Goal: Task Accomplishment & Management: Use online tool/utility

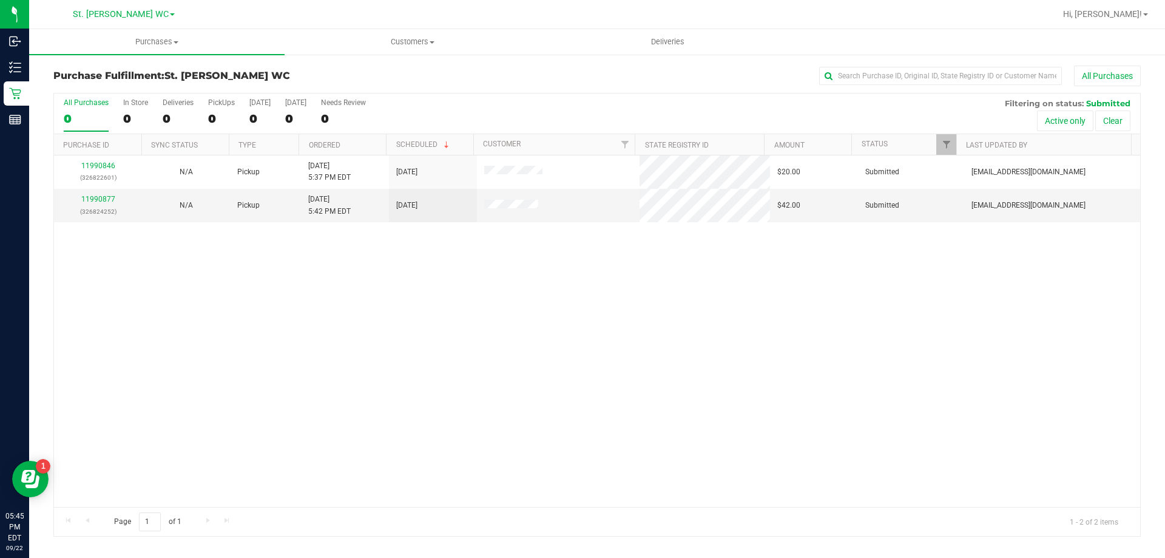
click at [717, 325] on div "11990846 (326822601) N/A Pickup 9/22/2025 5:37 PM EDT 9/22/2025 $20.00 Submitte…" at bounding box center [597, 330] width 1086 height 351
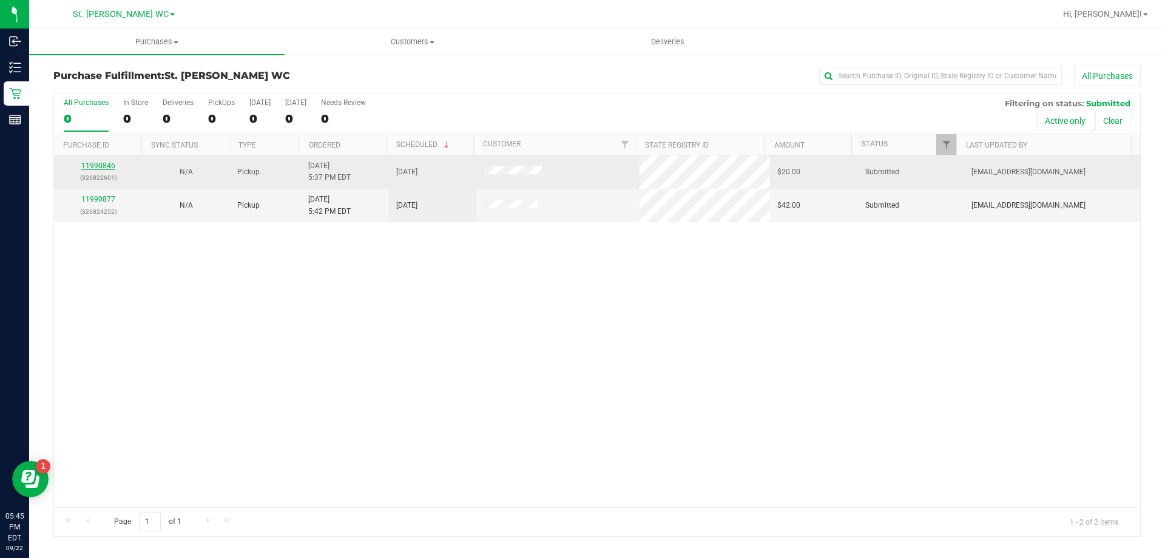
click at [86, 164] on link "11990846" at bounding box center [98, 165] width 34 height 8
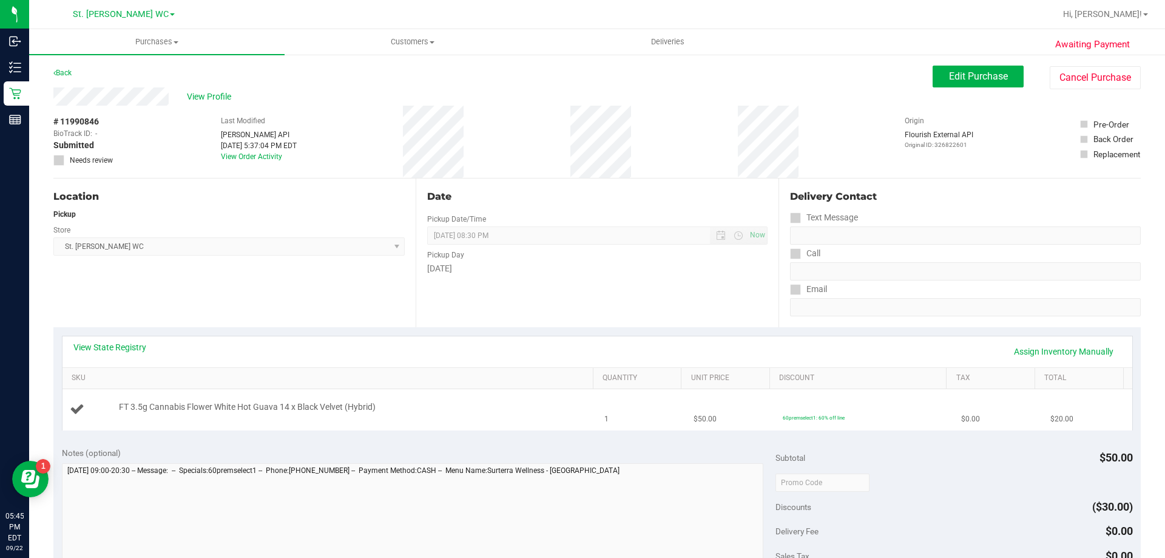
click at [493, 401] on div "FT 3.5g Cannabis Flower White Hot Guava 14 x Black Velvet (Hybrid)" at bounding box center [350, 407] width 474 height 12
click at [443, 411] on div "FT 3.5g Cannabis Flower White Hot Guava 14 x Black Velvet (Hybrid)" at bounding box center [350, 407] width 474 height 12
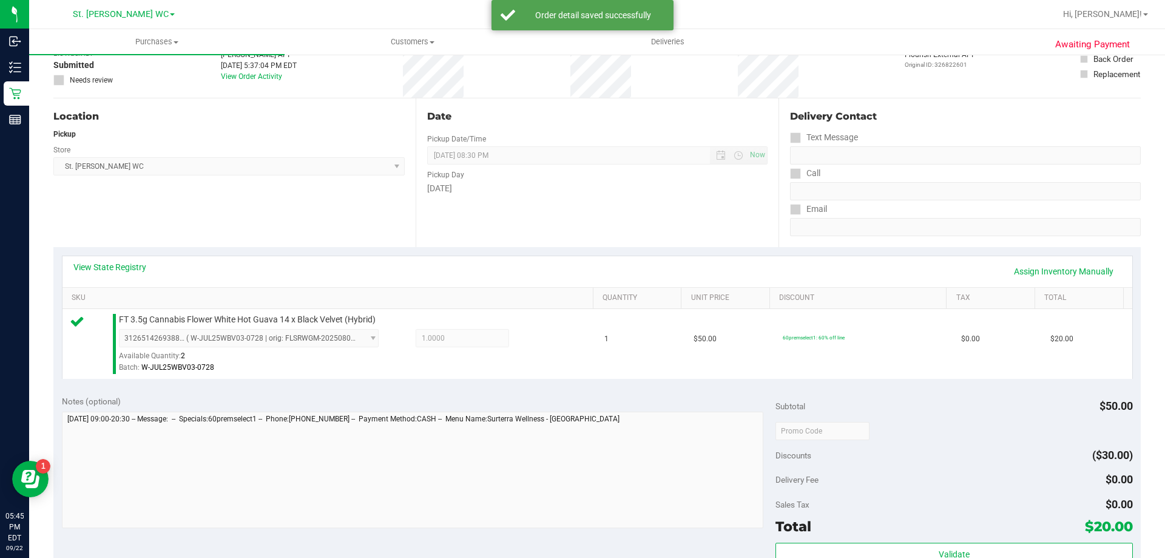
scroll to position [303, 0]
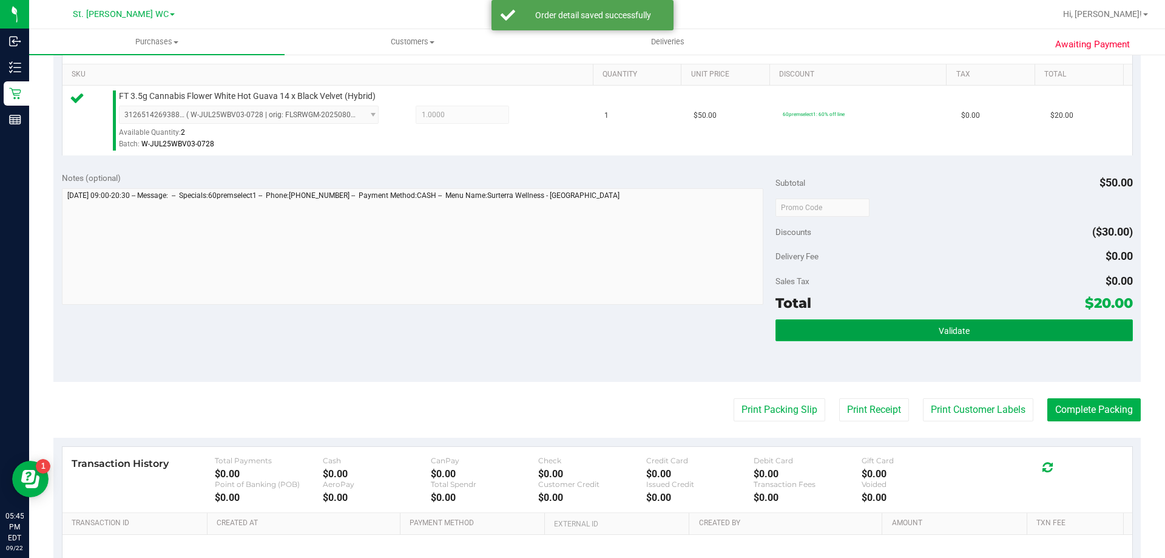
click at [717, 331] on button "Validate" at bounding box center [953, 330] width 357 height 22
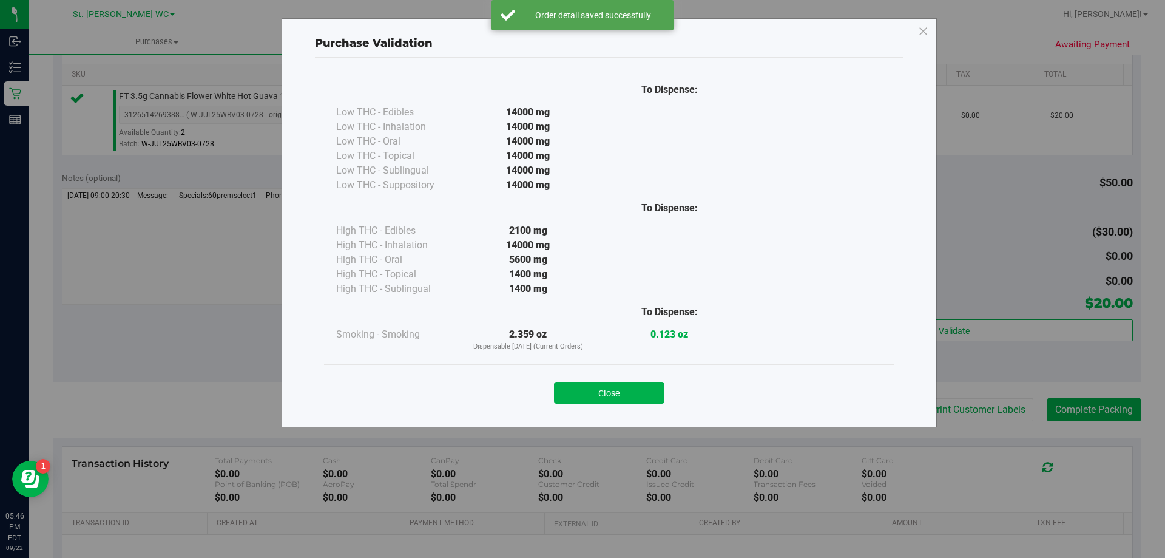
click at [639, 376] on div "Close" at bounding box center [609, 389] width 552 height 30
click at [640, 386] on button "Close" at bounding box center [609, 393] width 110 height 22
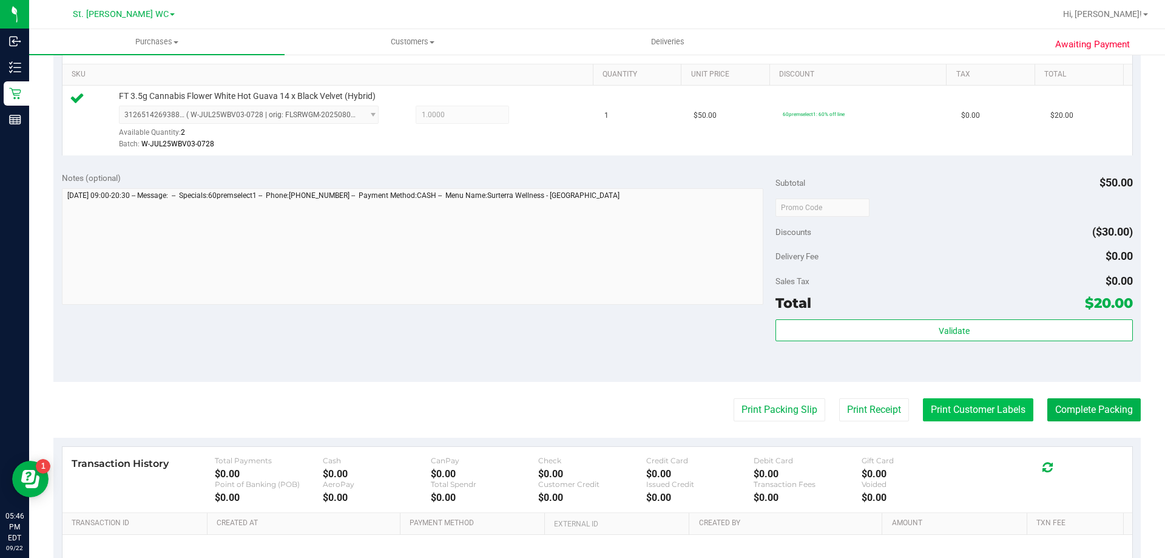
click at [717, 403] on button "Print Customer Labels" at bounding box center [978, 409] width 110 height 23
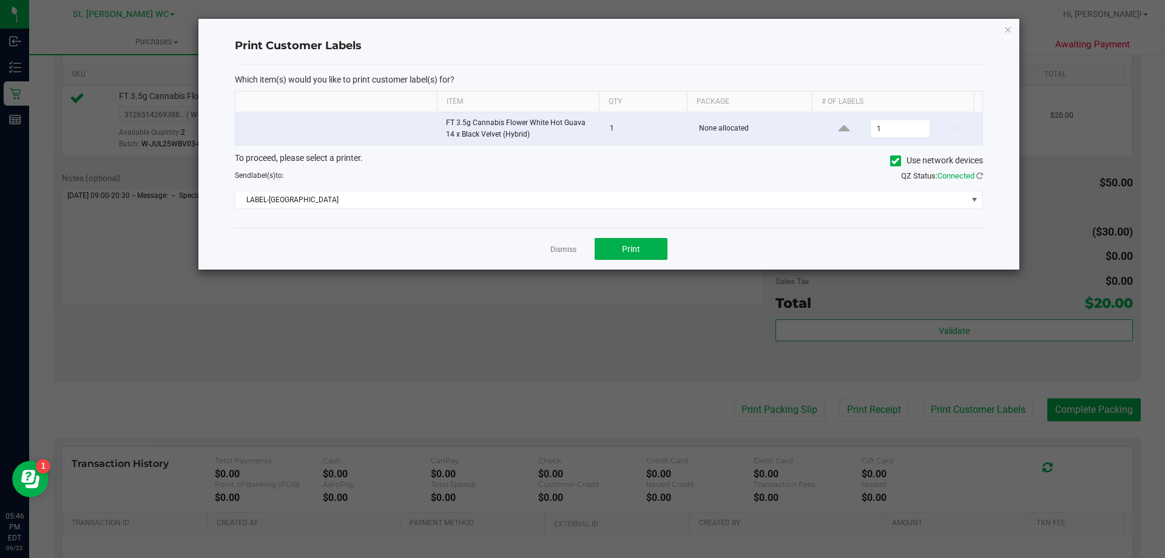
click at [648, 237] on div "Dismiss Print" at bounding box center [609, 249] width 748 height 42
click at [646, 244] on button "Print" at bounding box center [631, 249] width 73 height 22
click at [717, 30] on icon "button" at bounding box center [1007, 29] width 8 height 15
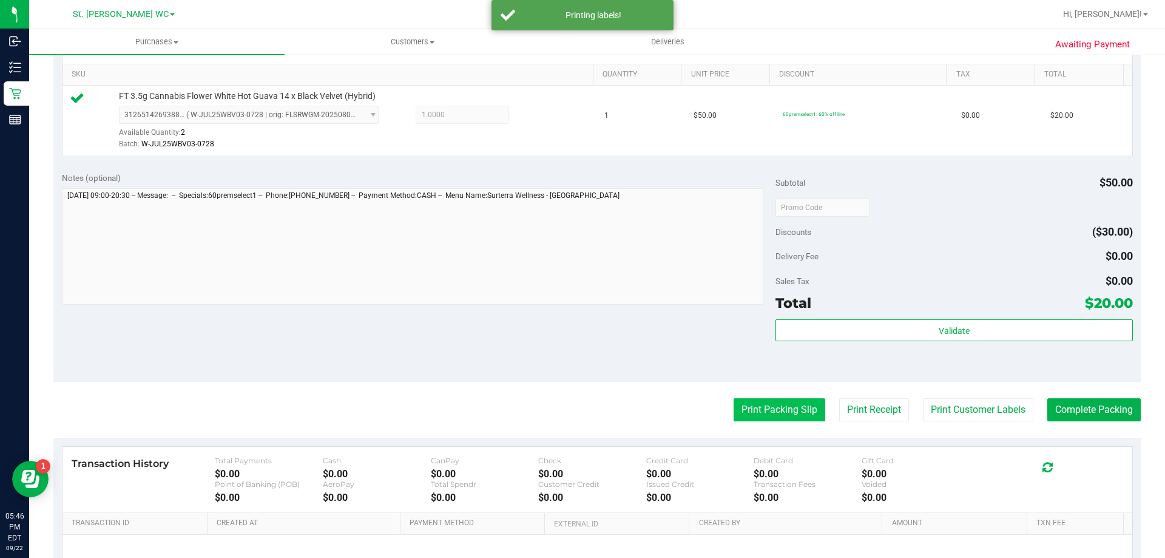
click at [717, 406] on button "Print Packing Slip" at bounding box center [780, 409] width 92 height 23
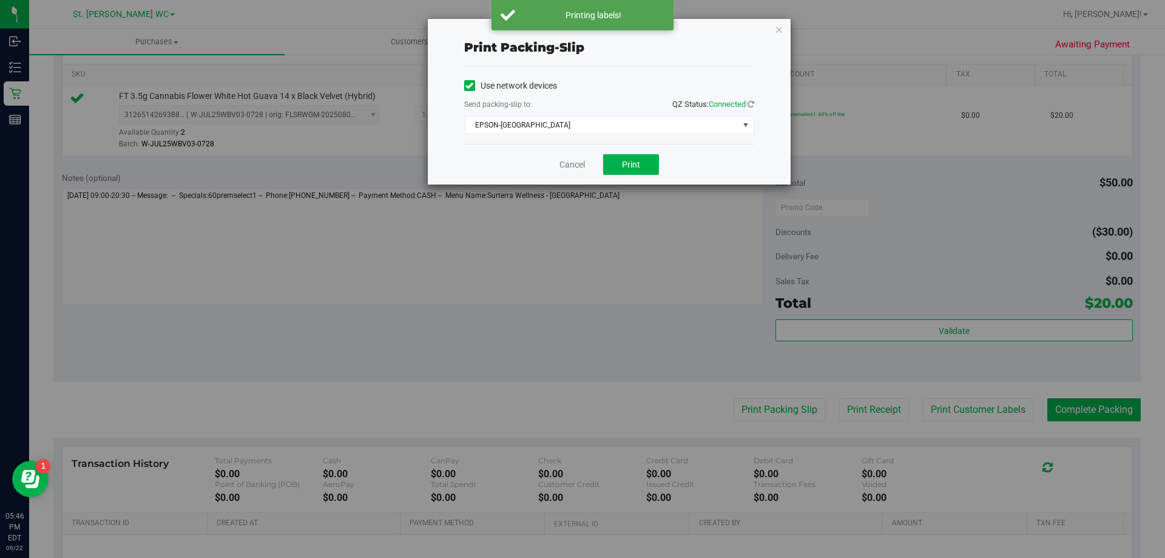
click at [632, 177] on div "Cancel Print" at bounding box center [609, 164] width 290 height 41
click at [630, 167] on span "Print" at bounding box center [631, 165] width 18 height 10
click at [717, 33] on icon "button" at bounding box center [779, 29] width 8 height 15
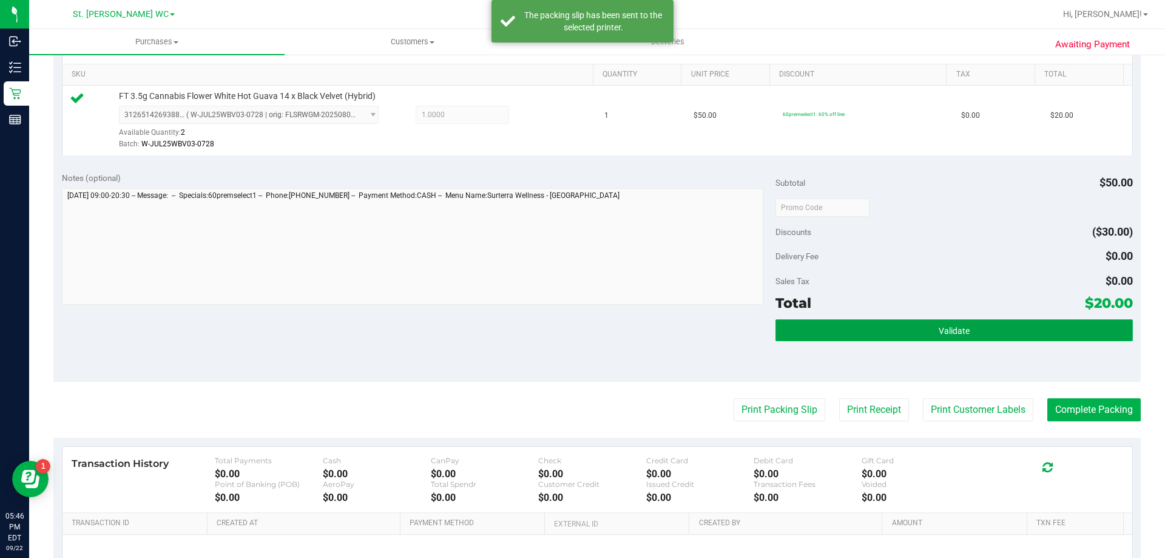
click at [717, 323] on button "Validate" at bounding box center [953, 330] width 357 height 22
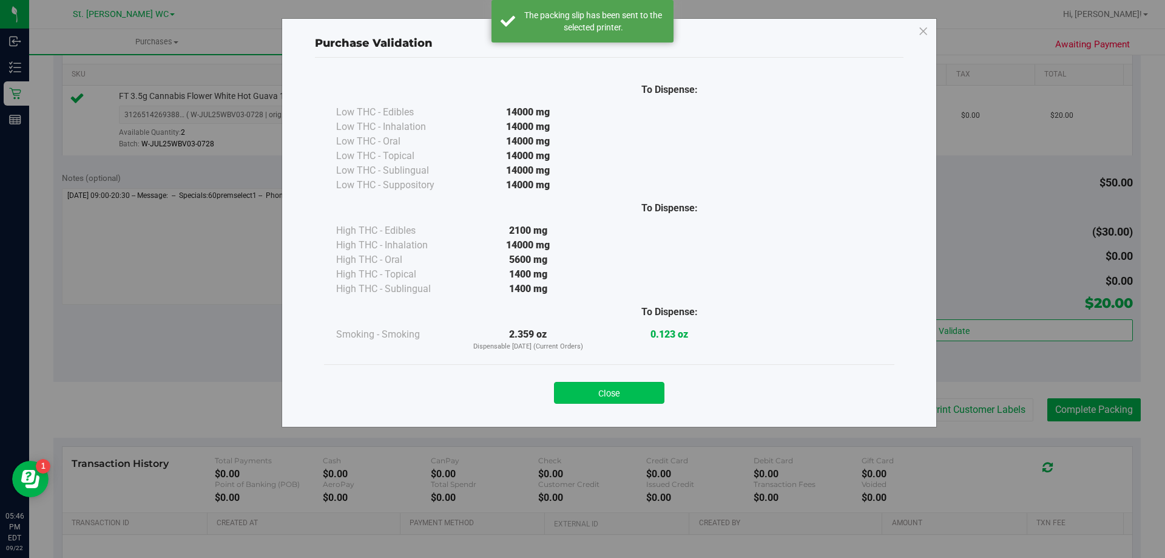
click at [619, 392] on button "Close" at bounding box center [609, 393] width 110 height 22
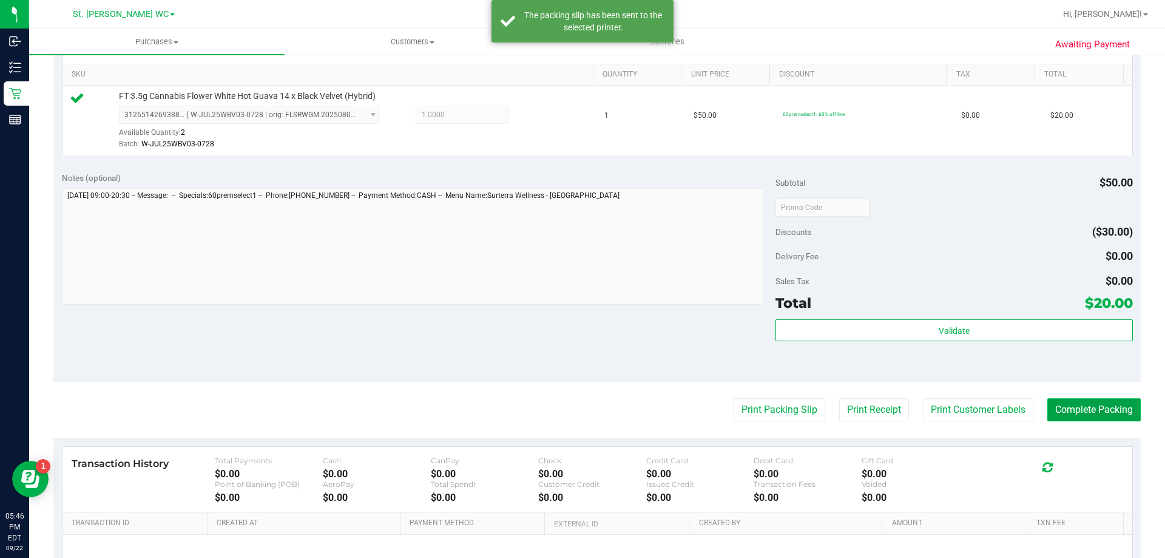
click at [717, 411] on button "Complete Packing" at bounding box center [1093, 409] width 93 height 23
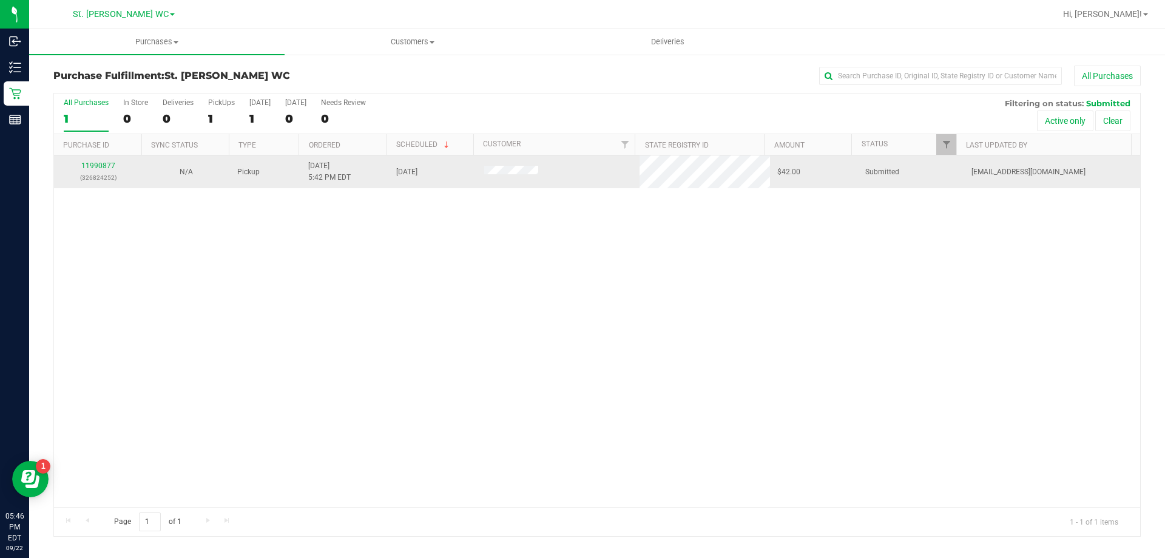
click at [113, 161] on div "11990877 (326824252)" at bounding box center [97, 171] width 73 height 23
click at [109, 168] on link "11990877" at bounding box center [98, 165] width 34 height 8
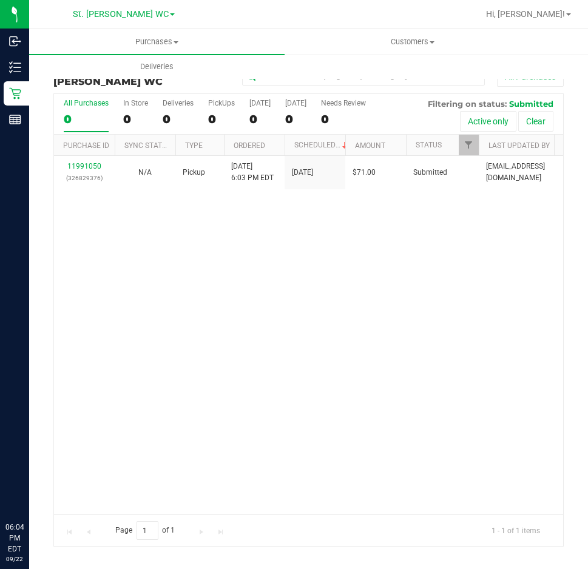
click at [0, 0] on p "Inventory" at bounding box center [0, 0] width 0 height 0
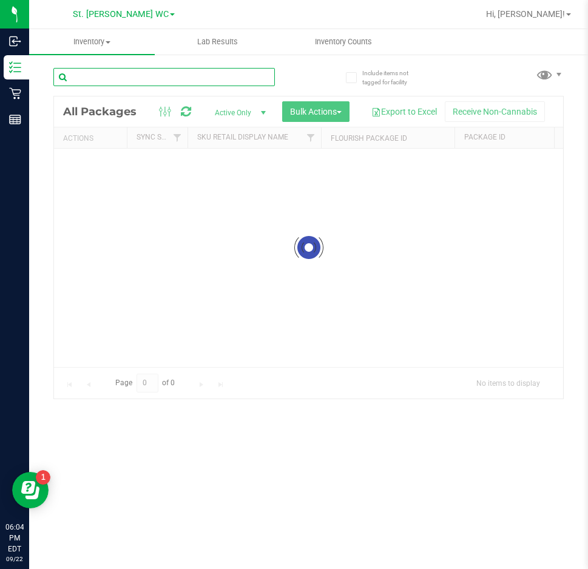
click at [116, 83] on input "text" at bounding box center [163, 77] width 221 height 18
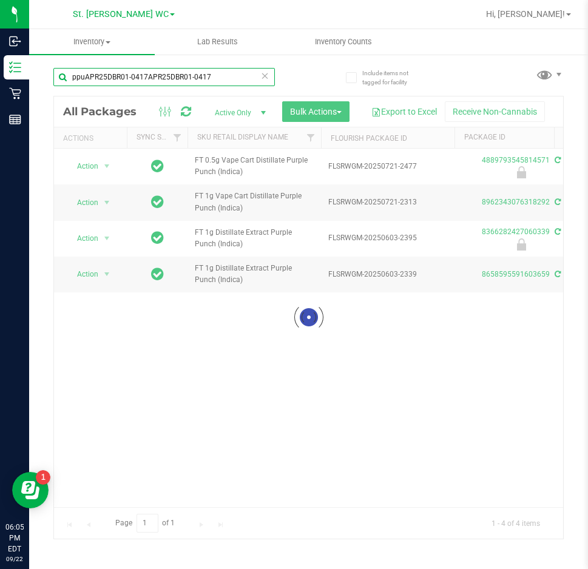
type input "ppuAPR25DBR01-0417APR25DBR01-0417"
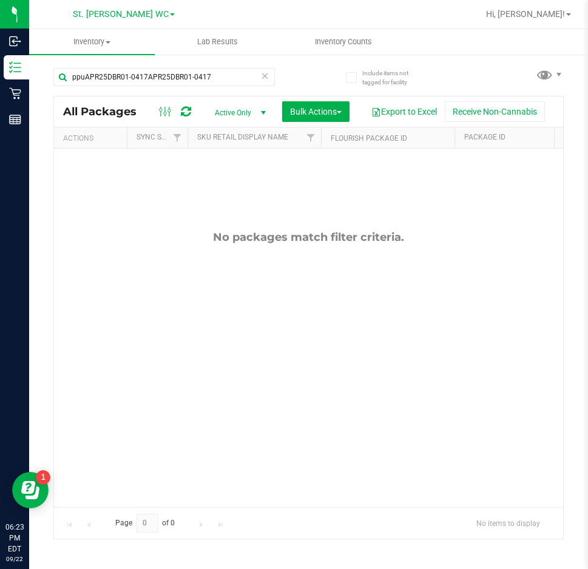
click at [377, 380] on div "No packages match filter criteria." at bounding box center [308, 369] width 509 height 440
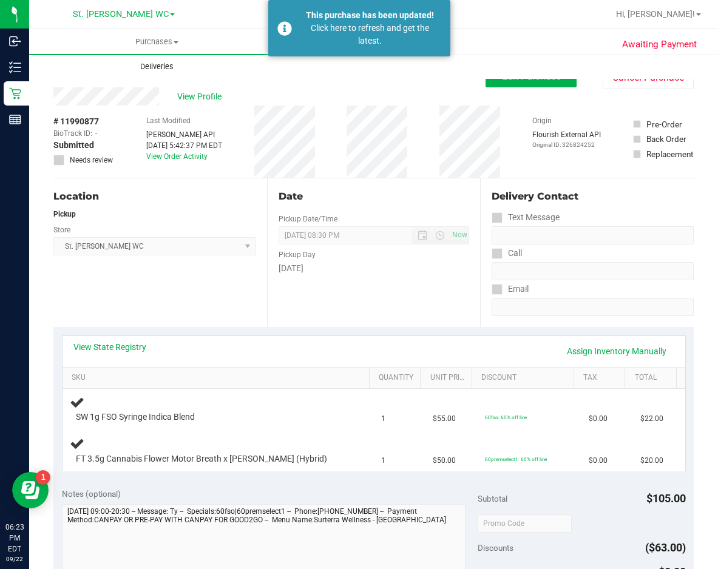
click at [246, 66] on uib-tab-heading "Deliveries" at bounding box center [157, 67] width 254 height 24
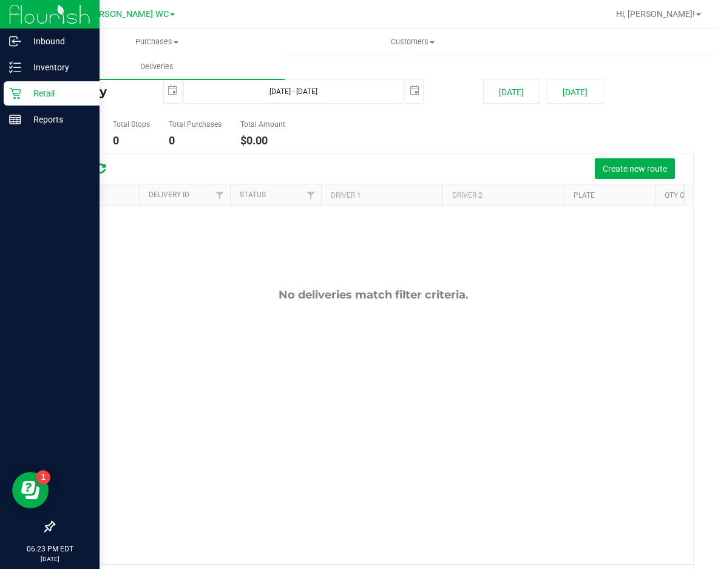
click at [24, 88] on p "Retail" at bounding box center [57, 93] width 73 height 15
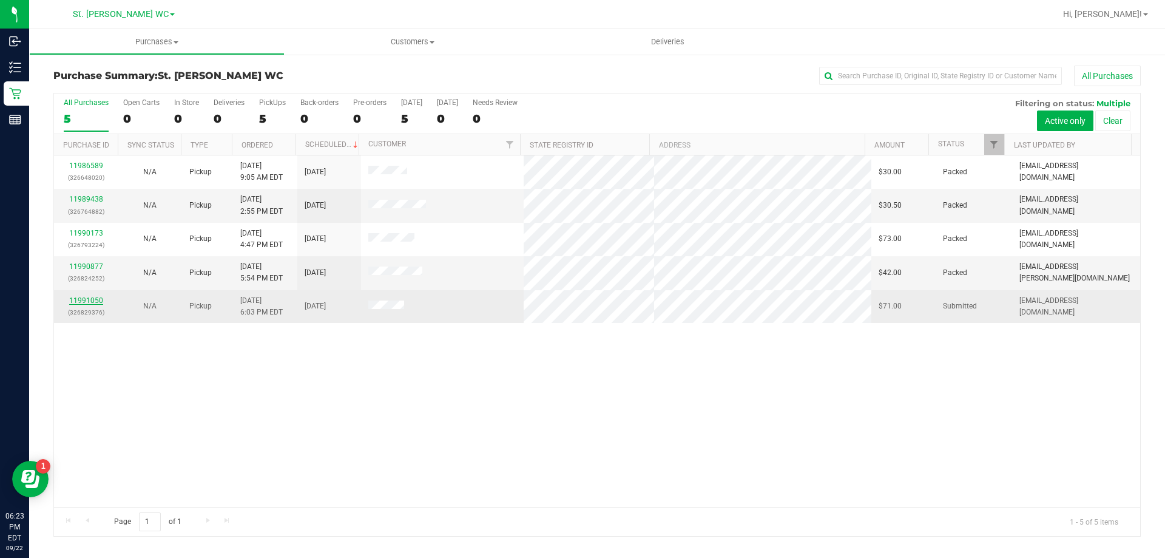
click at [95, 301] on link "11991050" at bounding box center [86, 300] width 34 height 8
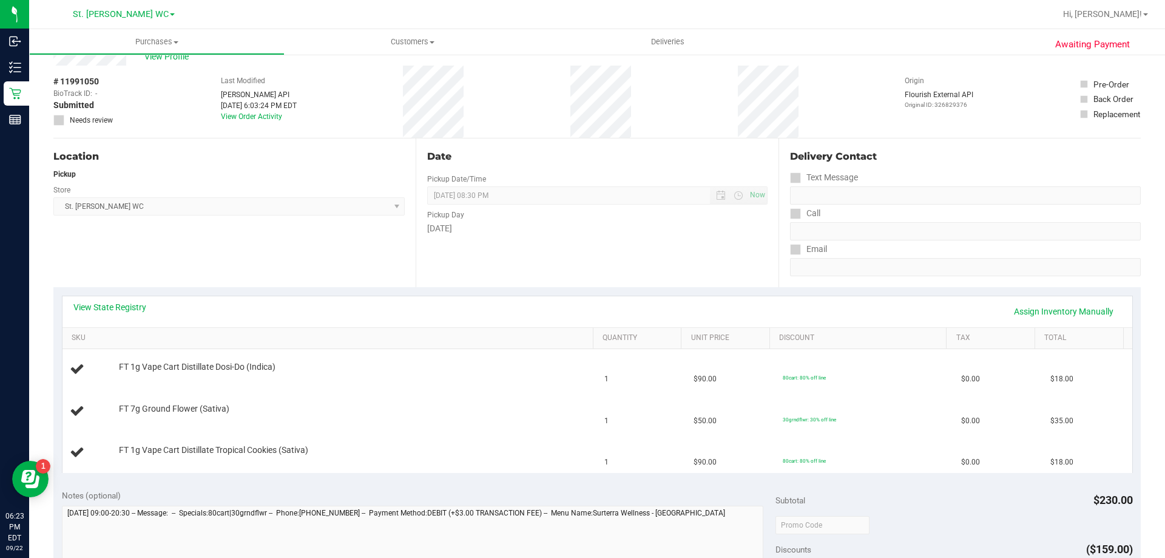
scroll to position [61, 0]
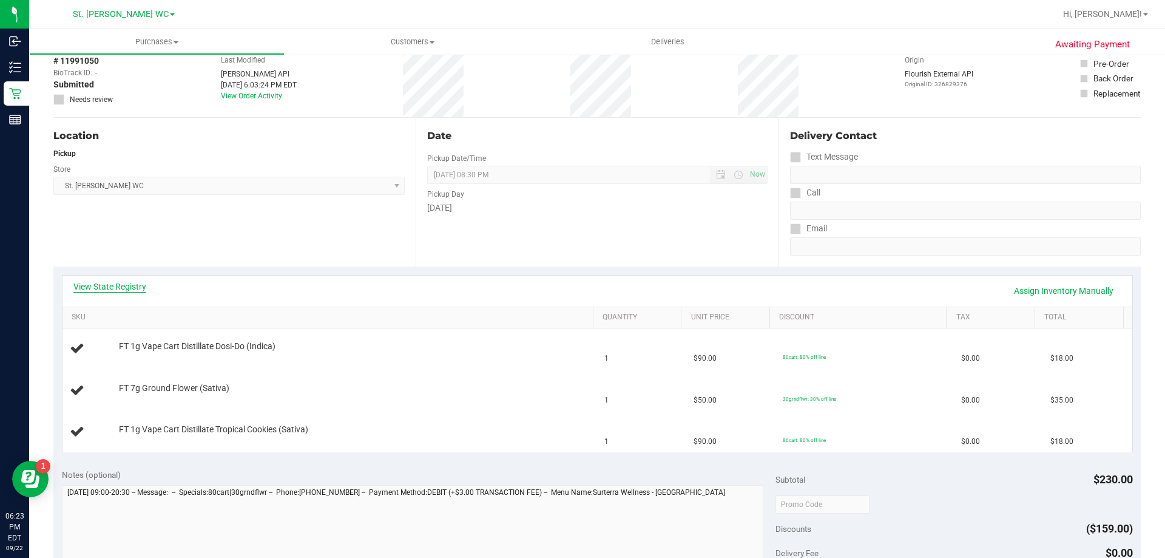
click at [133, 288] on link "View State Registry" at bounding box center [109, 286] width 73 height 12
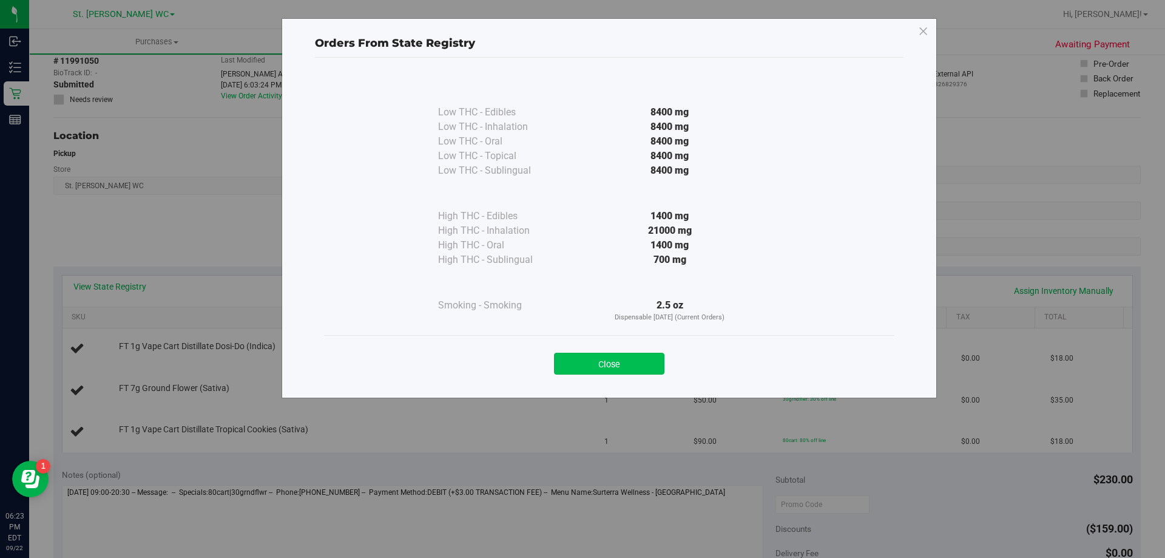
click at [563, 363] on button "Close" at bounding box center [609, 363] width 110 height 22
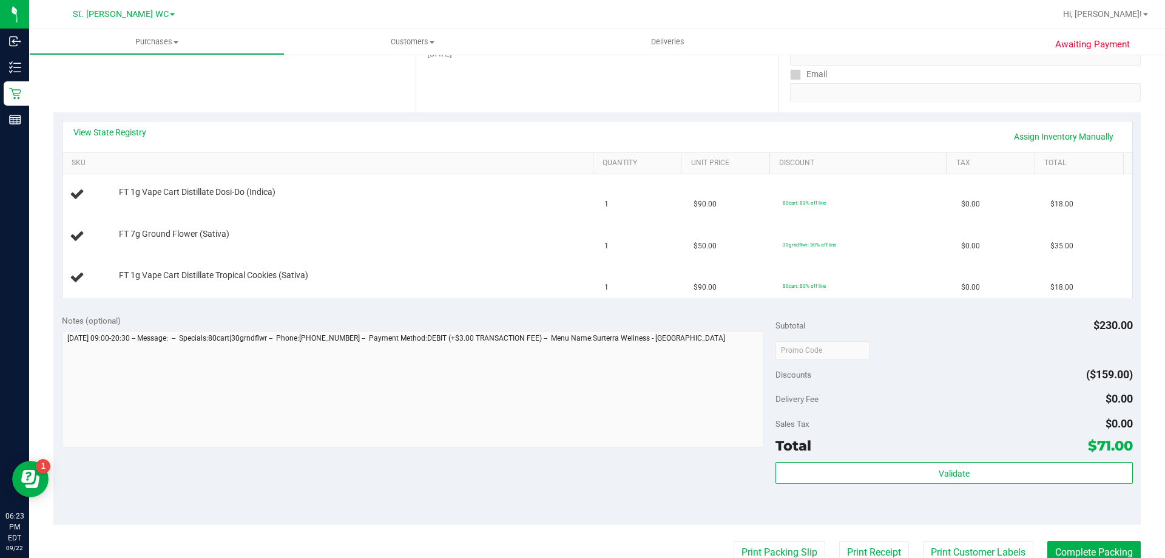
scroll to position [243, 0]
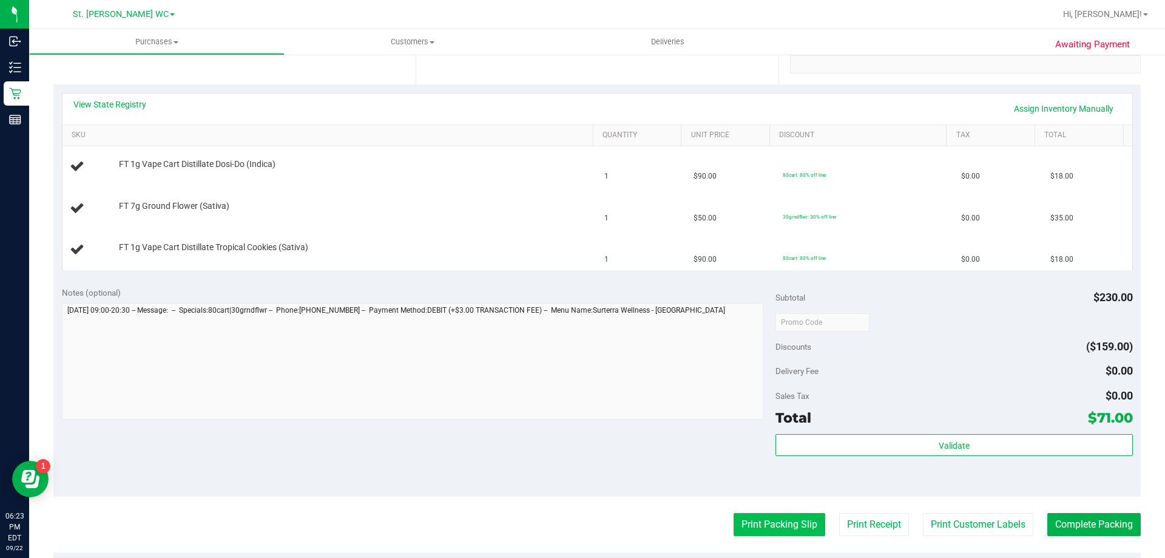
click at [717, 533] on button "Print Packing Slip" at bounding box center [780, 524] width 92 height 23
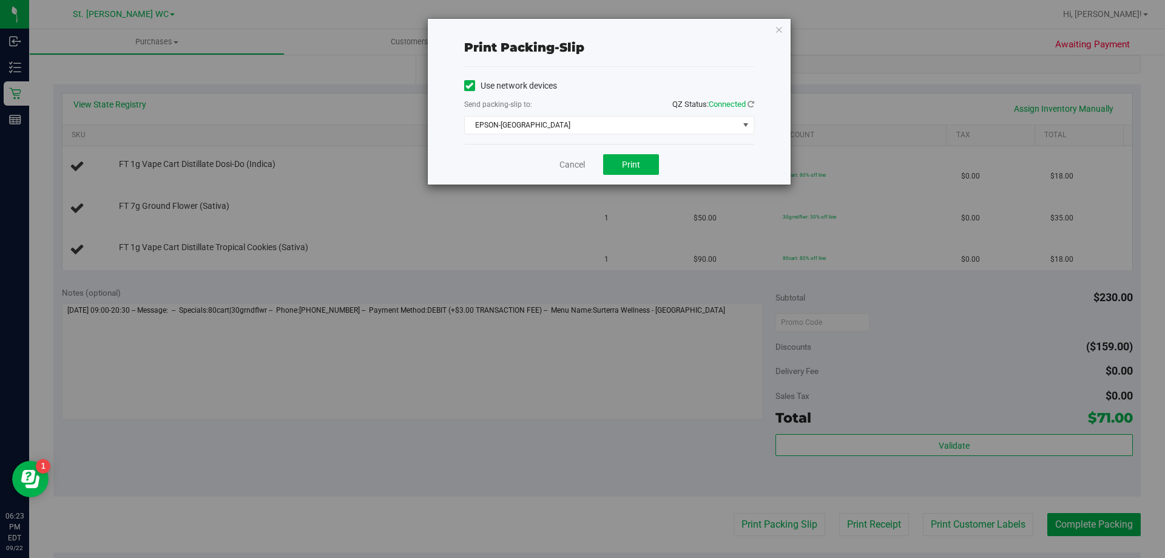
click at [600, 167] on div "Cancel Print" at bounding box center [609, 164] width 290 height 41
click at [635, 164] on span "Print" at bounding box center [631, 165] width 18 height 10
click at [717, 28] on icon "button" at bounding box center [779, 29] width 8 height 15
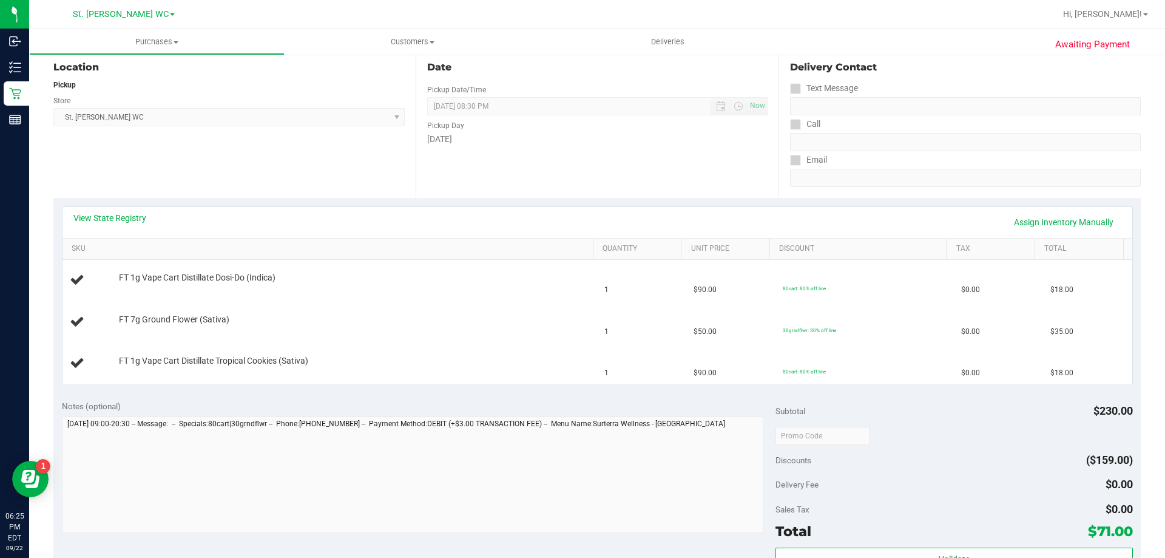
scroll to position [75, 0]
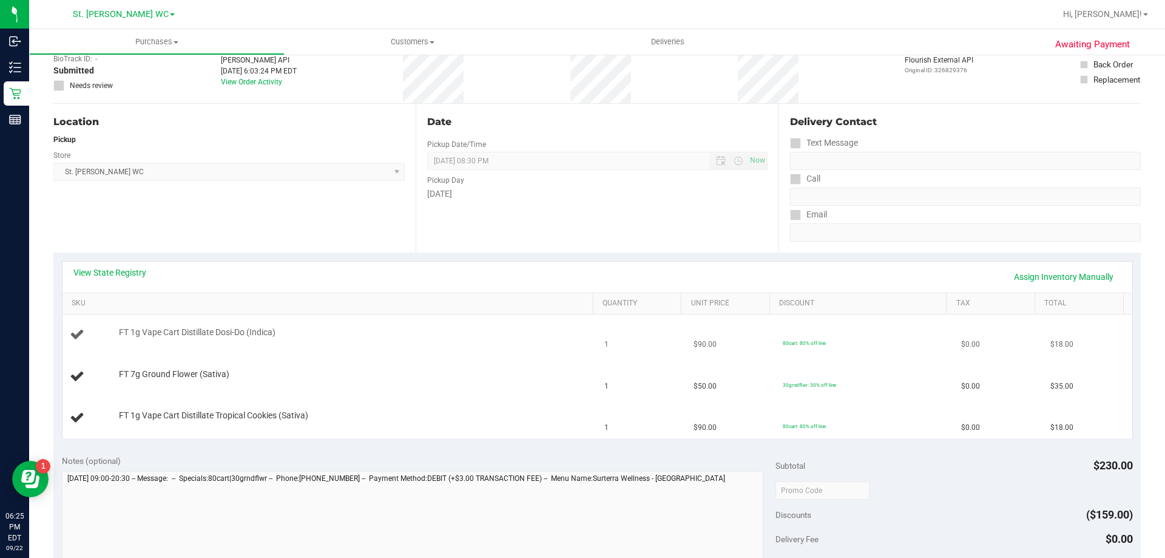
click at [452, 345] on td "FT 1g Vape Cart Distillate Dosi-Do (Indica)" at bounding box center [329, 334] width 535 height 41
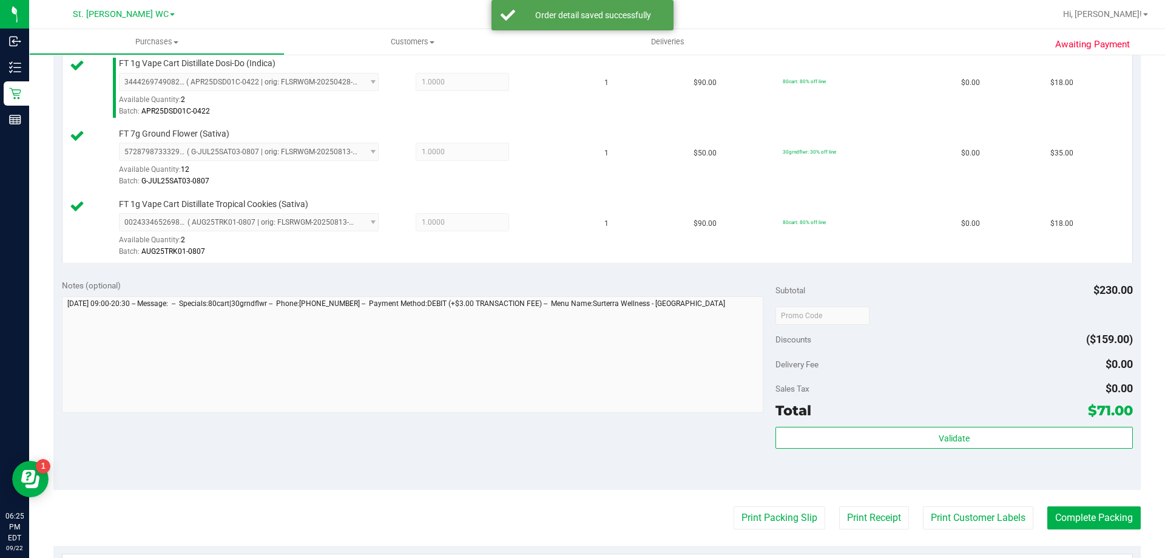
scroll to position [378, 0]
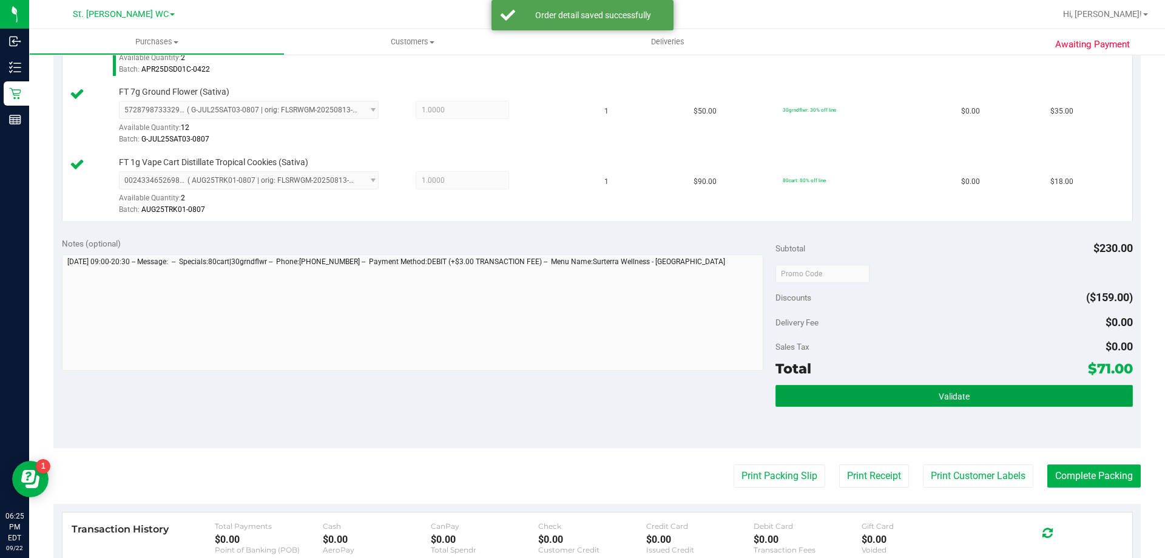
click at [717, 401] on span "Validate" at bounding box center [954, 396] width 31 height 10
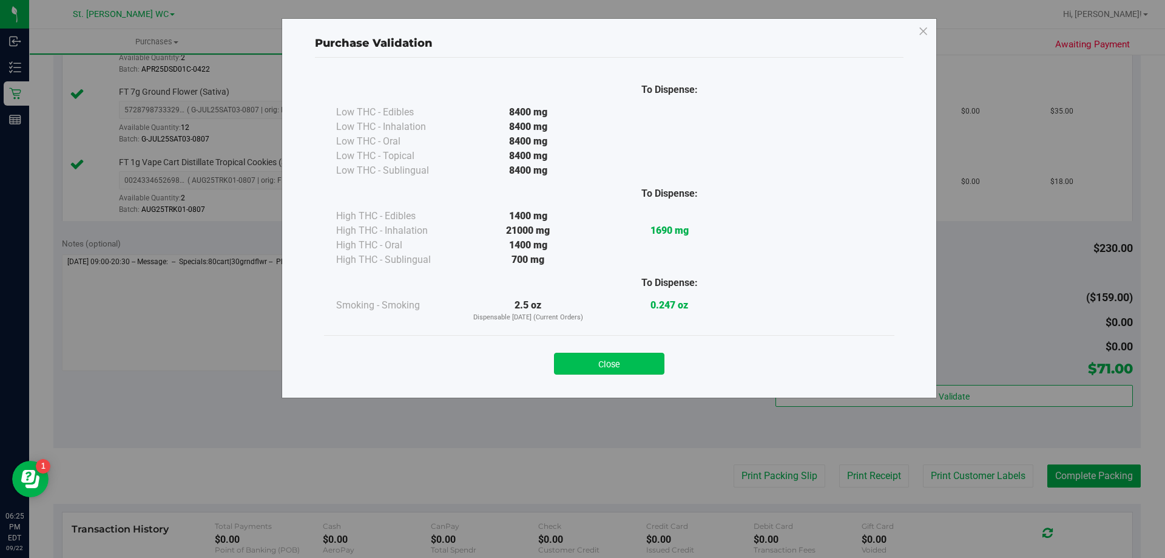
click at [585, 354] on button "Close" at bounding box center [609, 363] width 110 height 22
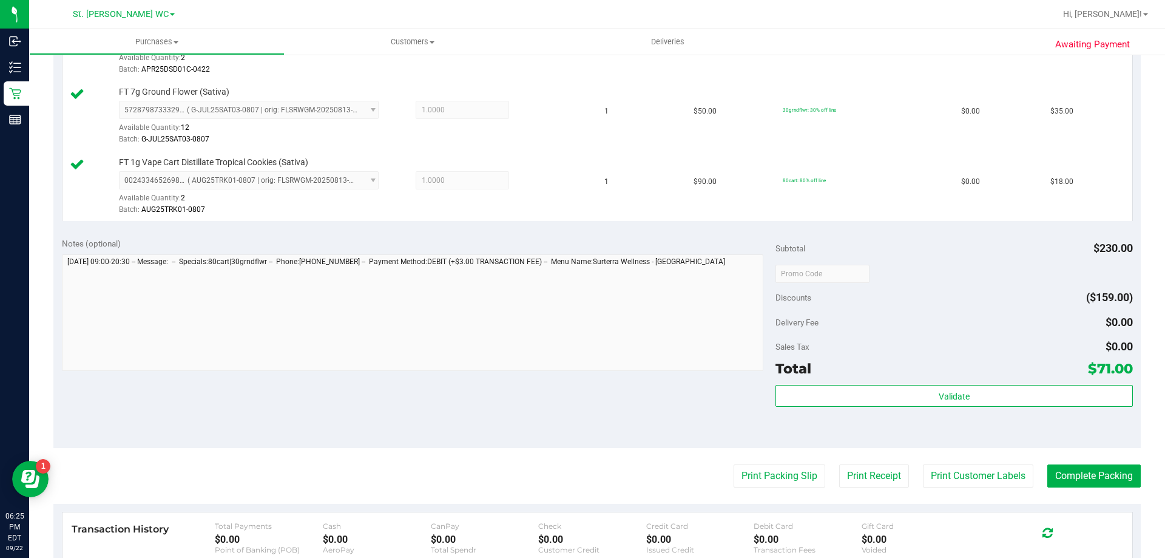
click at [717, 460] on purchase-details "Back Edit Purchase Cancel Purchase View Profile # 11991050 BioTrack ID: - Submi…" at bounding box center [596, 209] width 1087 height 1043
click at [717, 467] on button "Print Customer Labels" at bounding box center [978, 475] width 110 height 23
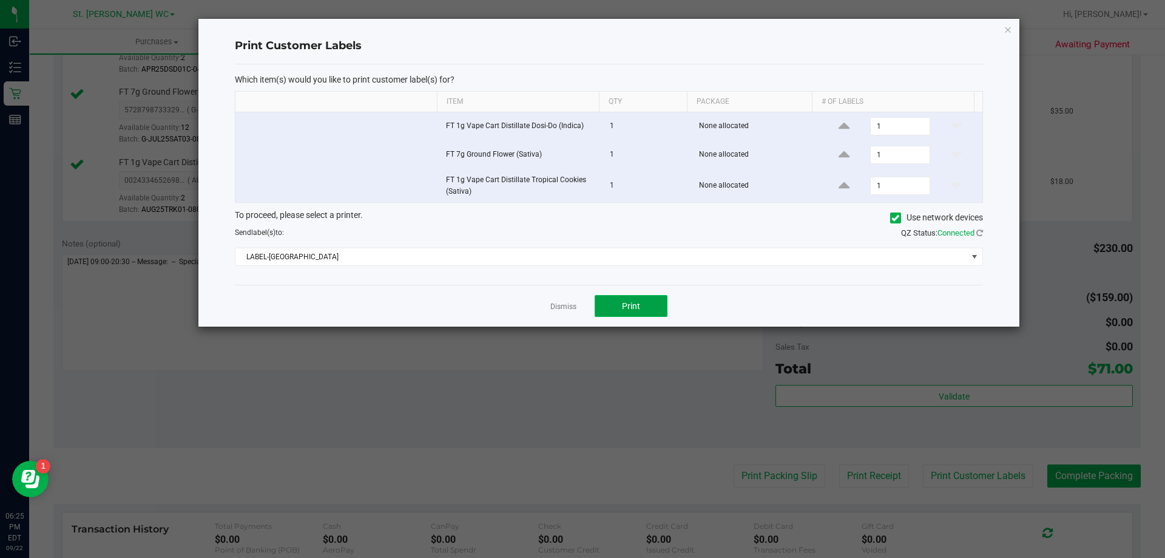
click at [618, 309] on button "Print" at bounding box center [631, 306] width 73 height 22
click at [717, 27] on icon "button" at bounding box center [1007, 29] width 8 height 15
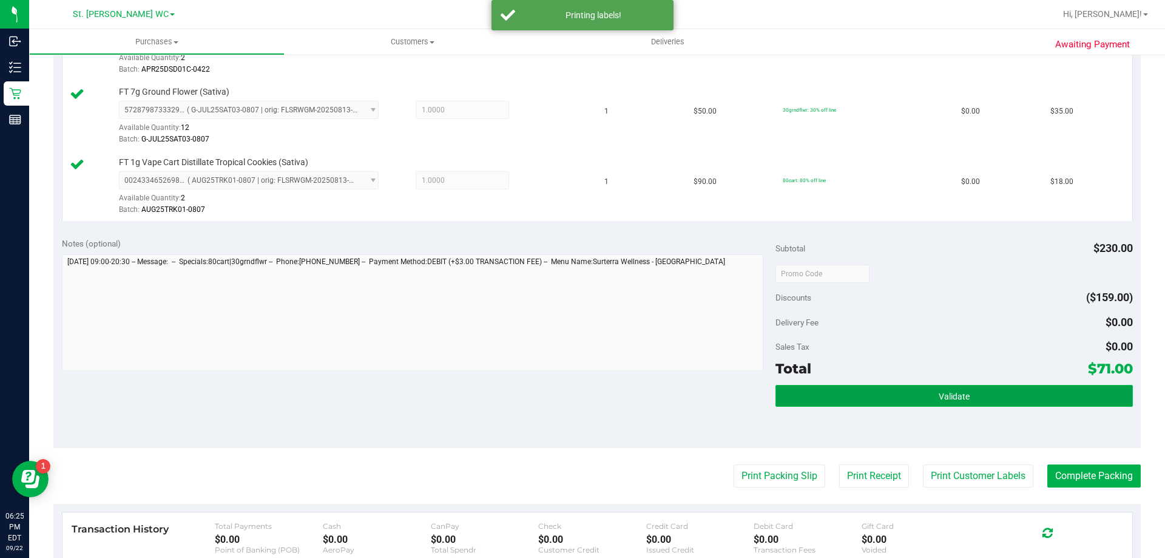
click at [717, 396] on button "Validate" at bounding box center [953, 396] width 357 height 22
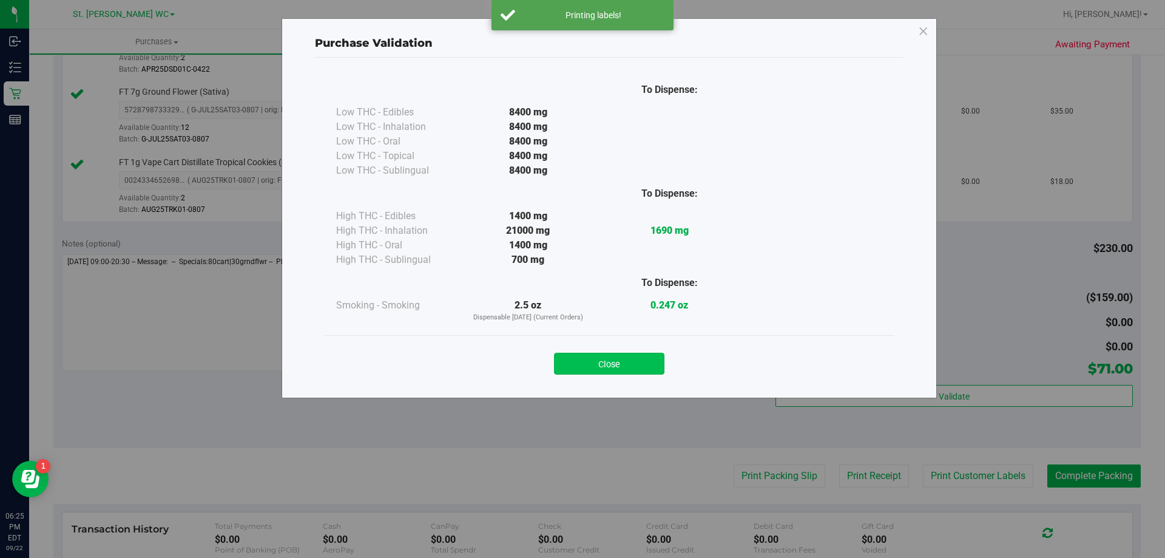
click at [606, 373] on button "Close" at bounding box center [609, 363] width 110 height 22
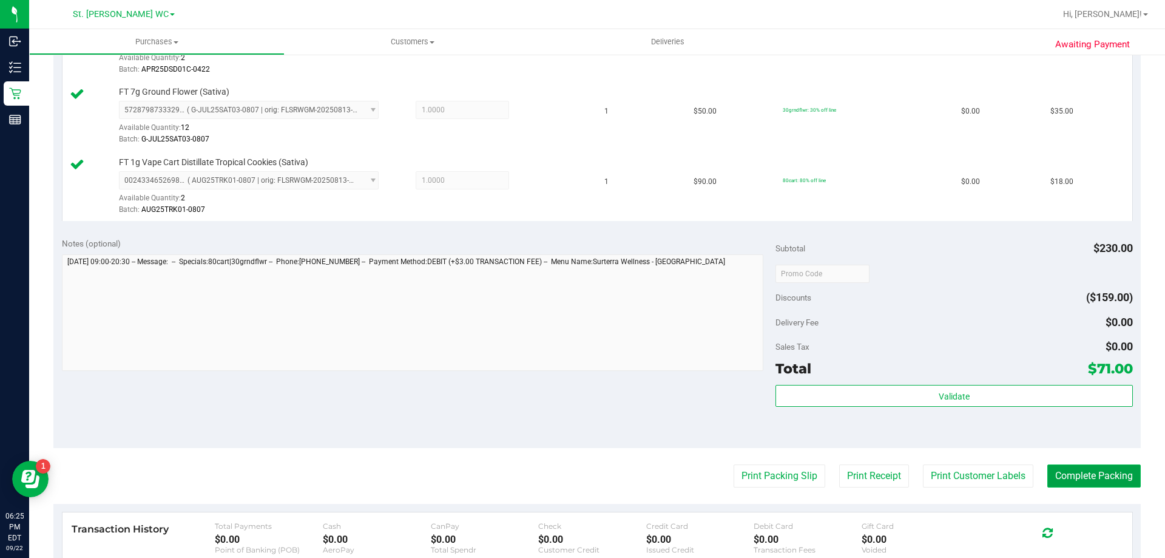
click at [717, 478] on button "Complete Packing" at bounding box center [1093, 475] width 93 height 23
